Goal: Check status

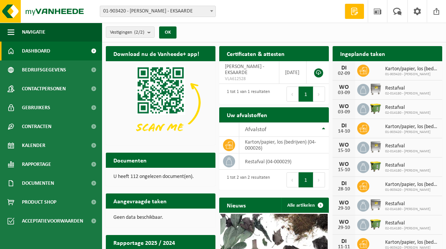
click at [37, 146] on span "Kalender" at bounding box center [33, 145] width 23 height 19
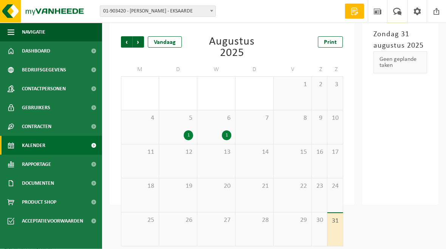
scroll to position [45, 0]
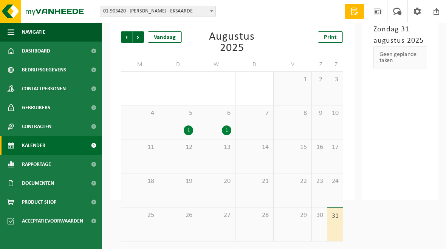
click at [182, 127] on div "1" at bounding box center [178, 130] width 30 height 10
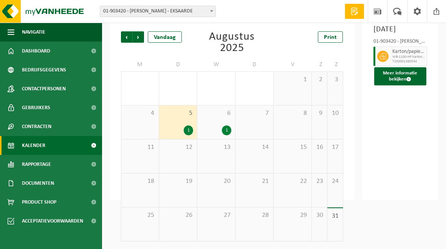
click at [213, 124] on div "6 1" at bounding box center [216, 122] width 38 height 34
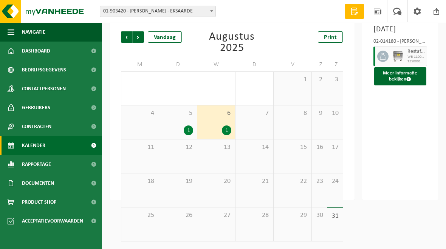
click at [396, 85] on button "Meer informatie bekijken" at bounding box center [400, 76] width 53 height 18
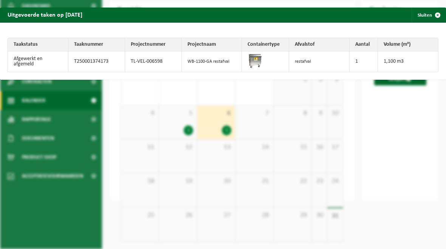
click at [436, 15] on span "button" at bounding box center [437, 15] width 15 height 15
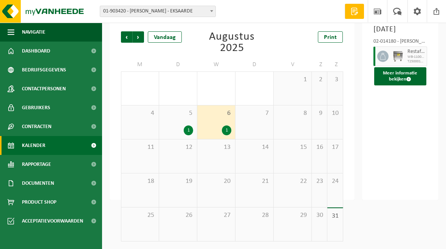
click at [178, 124] on div "5 1" at bounding box center [178, 122] width 38 height 34
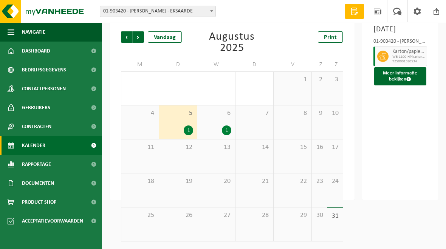
click at [182, 127] on div "1" at bounding box center [178, 130] width 30 height 10
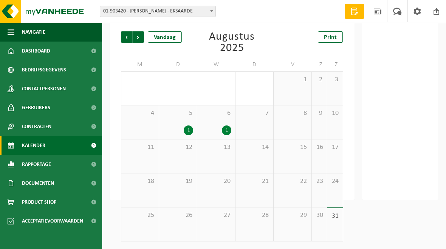
click at [184, 123] on div "5 1" at bounding box center [178, 122] width 38 height 34
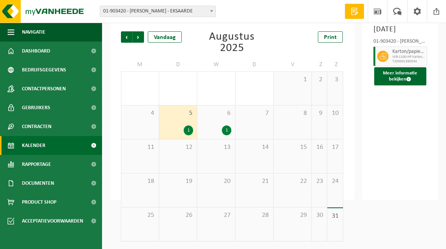
click at [401, 85] on button "Meer informatie bekijken" at bounding box center [400, 76] width 53 height 18
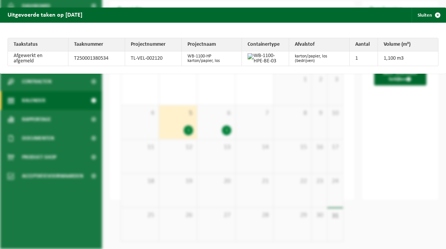
click at [436, 14] on span "button" at bounding box center [437, 15] width 15 height 15
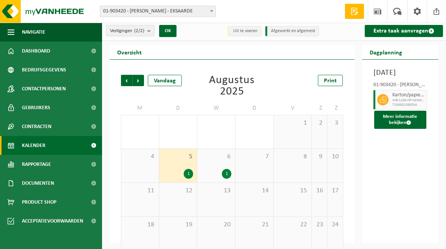
scroll to position [0, 0]
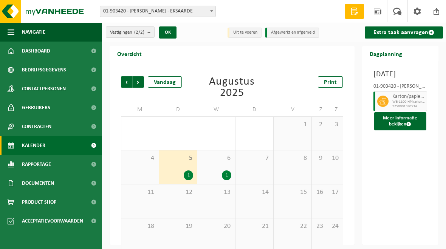
click at [139, 83] on span "Volgende" at bounding box center [138, 81] width 11 height 11
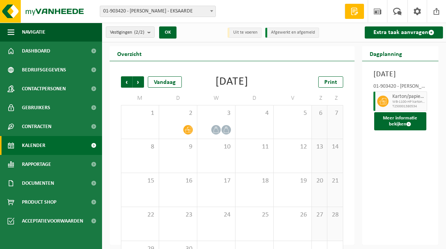
click at [177, 134] on div "2" at bounding box center [178, 121] width 38 height 33
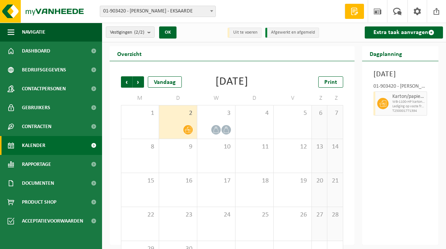
click at [232, 129] on div "3" at bounding box center [216, 121] width 38 height 33
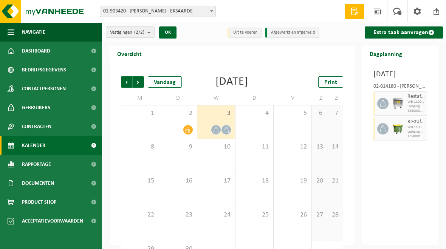
click at [219, 133] on icon at bounding box center [216, 130] width 6 height 6
